Goal: Information Seeking & Learning: Find contact information

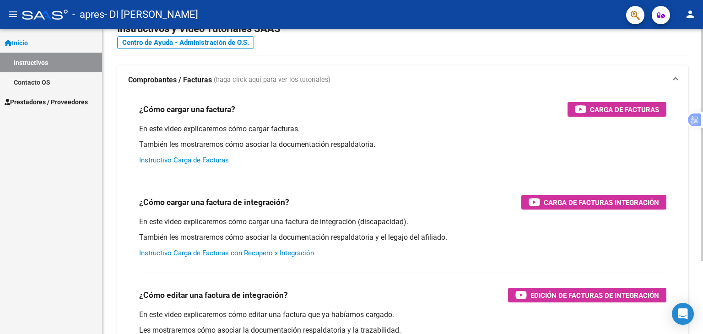
scroll to position [46, 0]
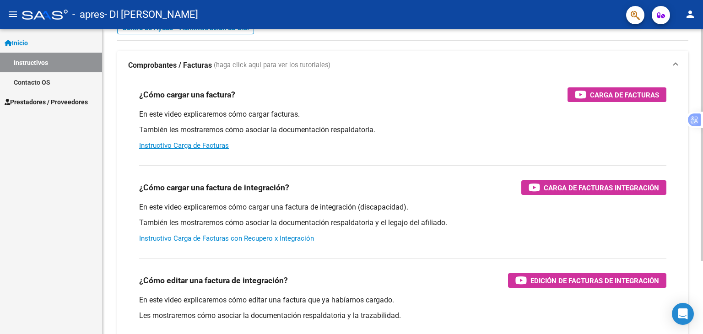
click at [203, 240] on link "Instructivo Carga de Facturas con Recupero x Integración" at bounding box center [226, 238] width 175 height 8
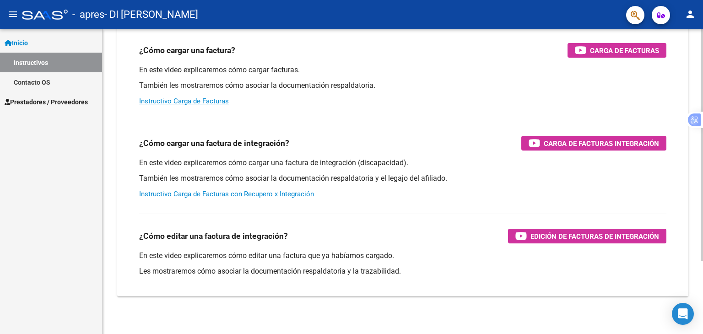
scroll to position [97, 0]
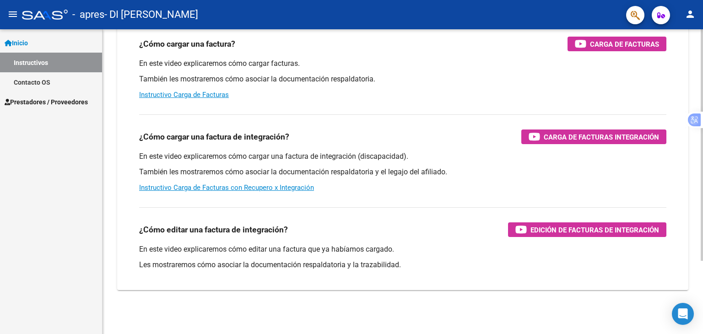
click at [192, 99] on div "En este video explicaremos cómo cargar facturas. También les mostraremos cómo a…" at bounding box center [403, 79] width 528 height 41
click at [192, 96] on link "Instructivo Carga de Facturas" at bounding box center [184, 95] width 90 height 8
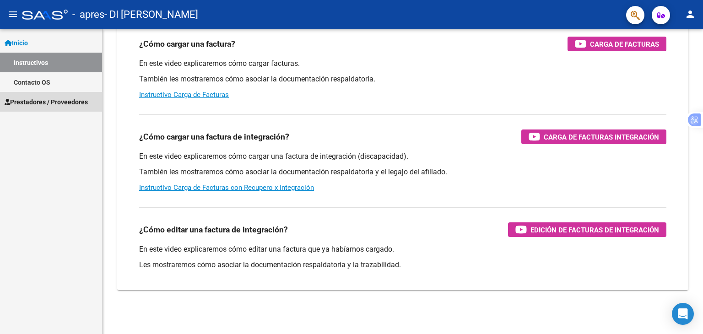
click at [48, 96] on link "Prestadores / Proveedores" at bounding box center [51, 102] width 102 height 20
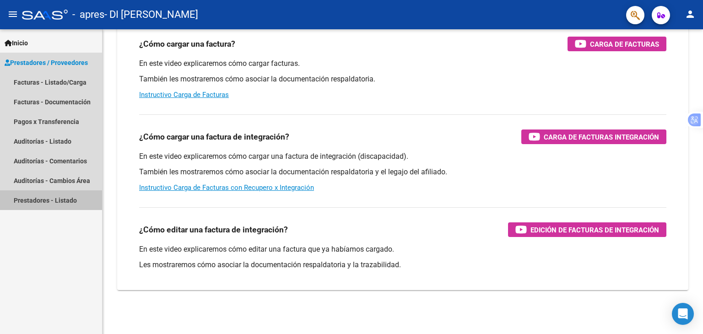
click at [61, 205] on link "Prestadores - Listado" at bounding box center [51, 200] width 102 height 20
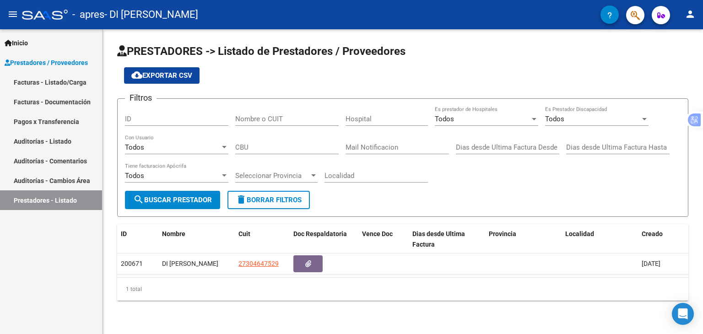
click at [50, 178] on link "Auditorías - Cambios Área" at bounding box center [51, 181] width 102 height 20
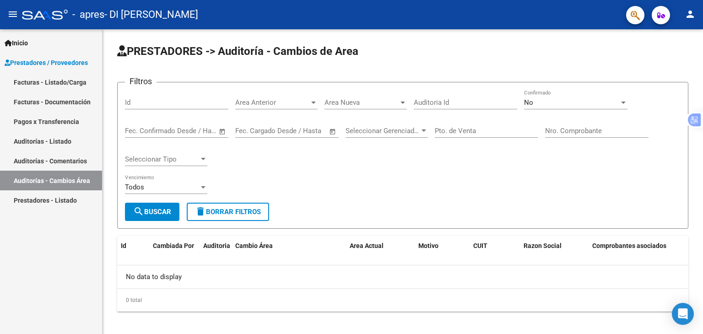
click at [57, 168] on link "Auditorías - Comentarios" at bounding box center [51, 161] width 102 height 20
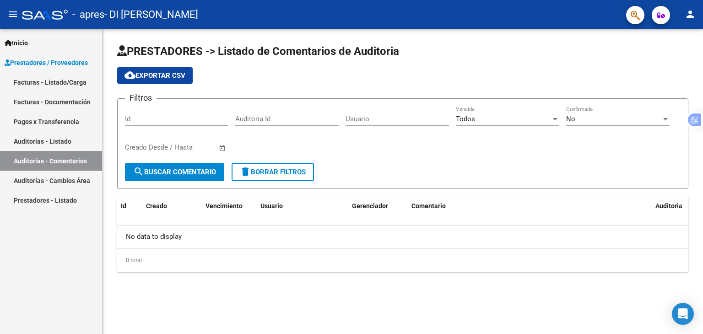
click at [58, 149] on link "Auditorías - Listado" at bounding box center [51, 141] width 102 height 20
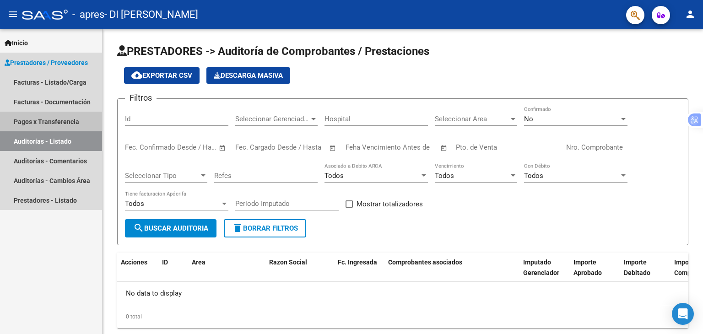
click at [60, 129] on link "Pagos x Transferencia" at bounding box center [51, 122] width 102 height 20
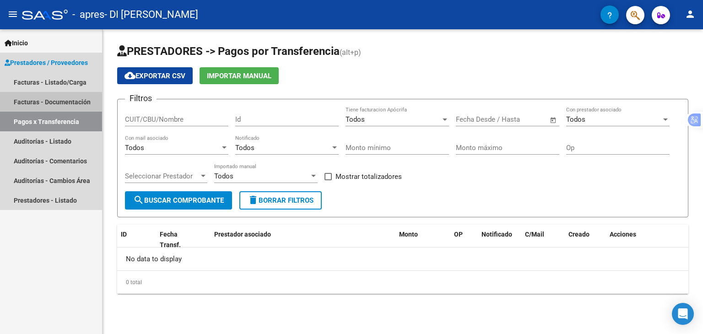
click at [67, 102] on link "Facturas - Documentación" at bounding box center [51, 102] width 102 height 20
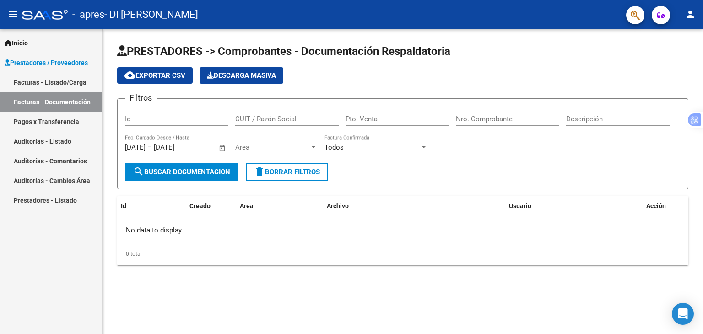
click at [66, 84] on link "Facturas - Listado/Carga" at bounding box center [51, 82] width 102 height 20
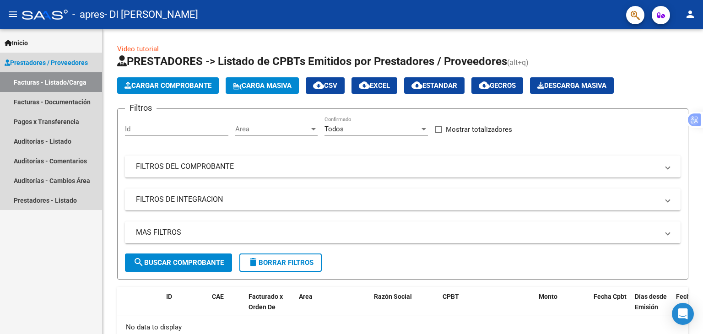
click at [52, 65] on span "Prestadores / Proveedores" at bounding box center [46, 63] width 83 height 10
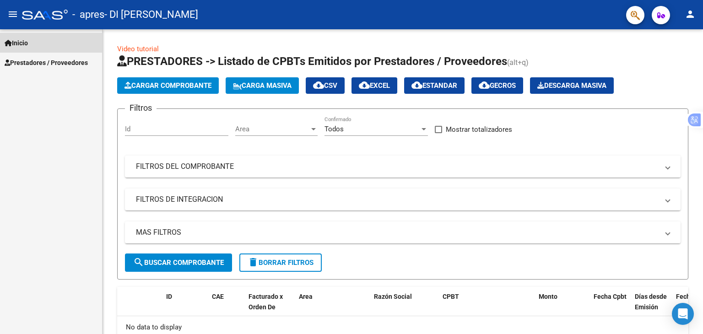
click at [44, 51] on link "Inicio" at bounding box center [51, 43] width 102 height 20
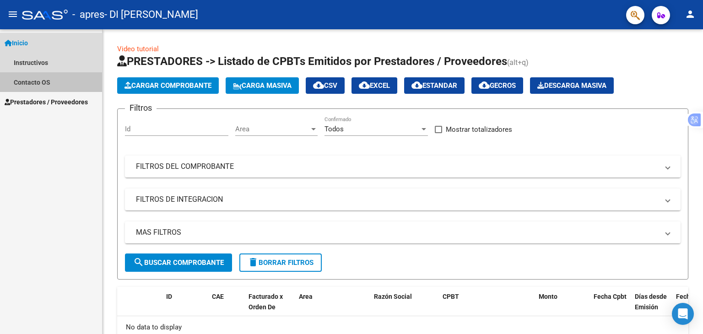
click at [37, 85] on link "Contacto OS" at bounding box center [51, 82] width 102 height 20
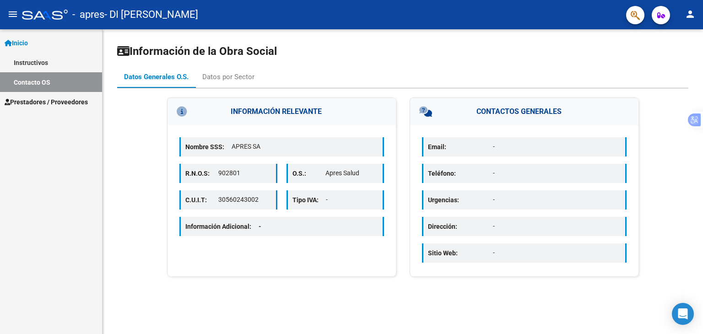
click at [245, 197] on p "30560243002" at bounding box center [244, 200] width 53 height 10
copy p "30560243002"
click at [312, 223] on div "Información Adicional: -" at bounding box center [282, 226] width 205 height 19
click at [236, 76] on div "Datos por Sector" at bounding box center [228, 77] width 52 height 10
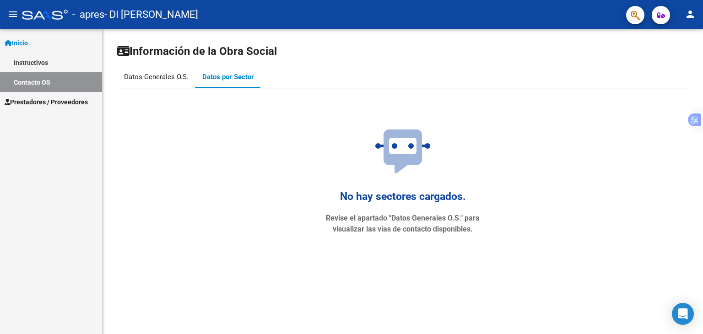
click at [165, 77] on div "Datos Generales O.S." at bounding box center [156, 77] width 65 height 10
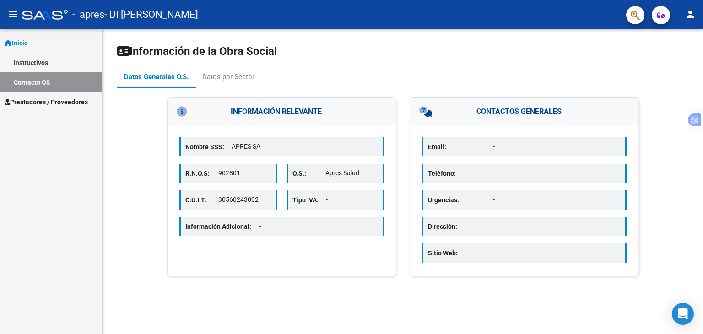
click at [28, 46] on span "Inicio" at bounding box center [16, 43] width 23 height 10
